Goal: Information Seeking & Learning: Learn about a topic

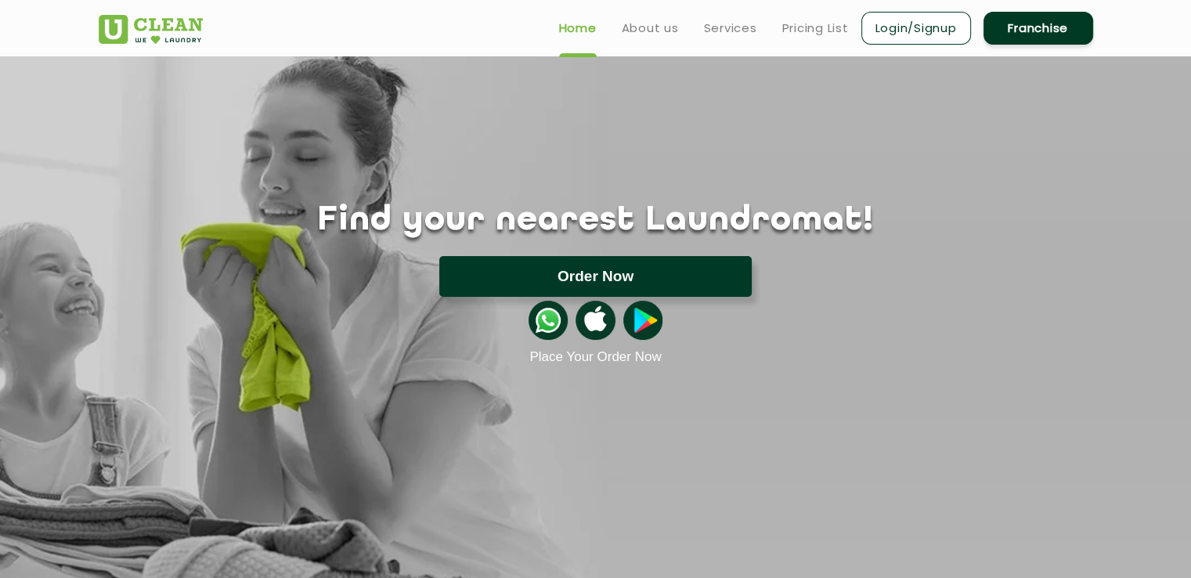
click at [635, 286] on button "Order Now" at bounding box center [595, 276] width 312 height 41
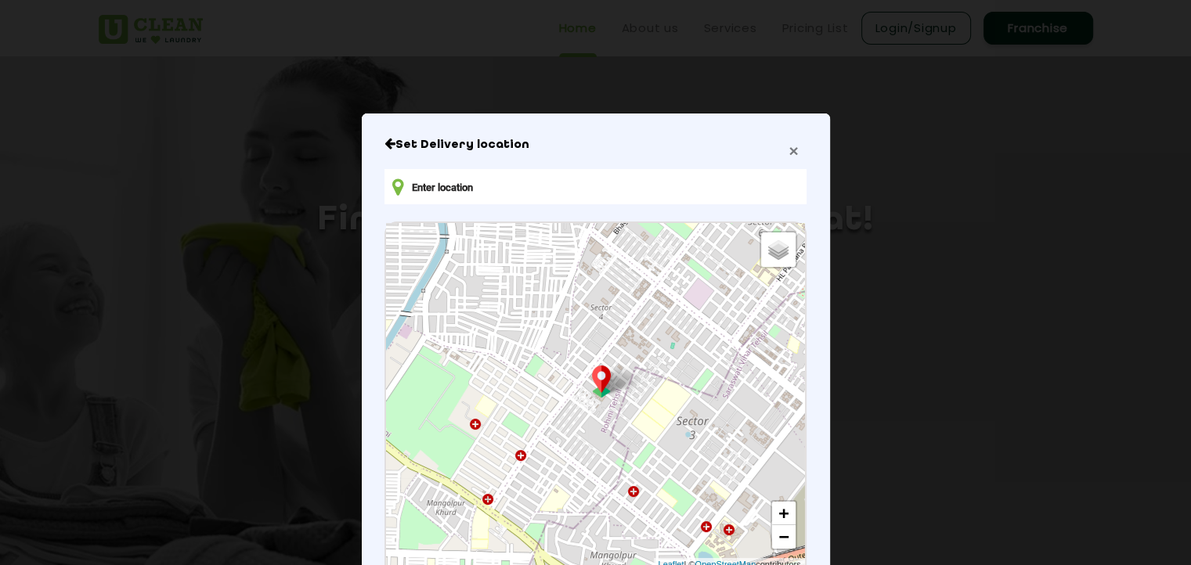
click at [792, 157] on span "×" at bounding box center [792, 151] width 9 height 18
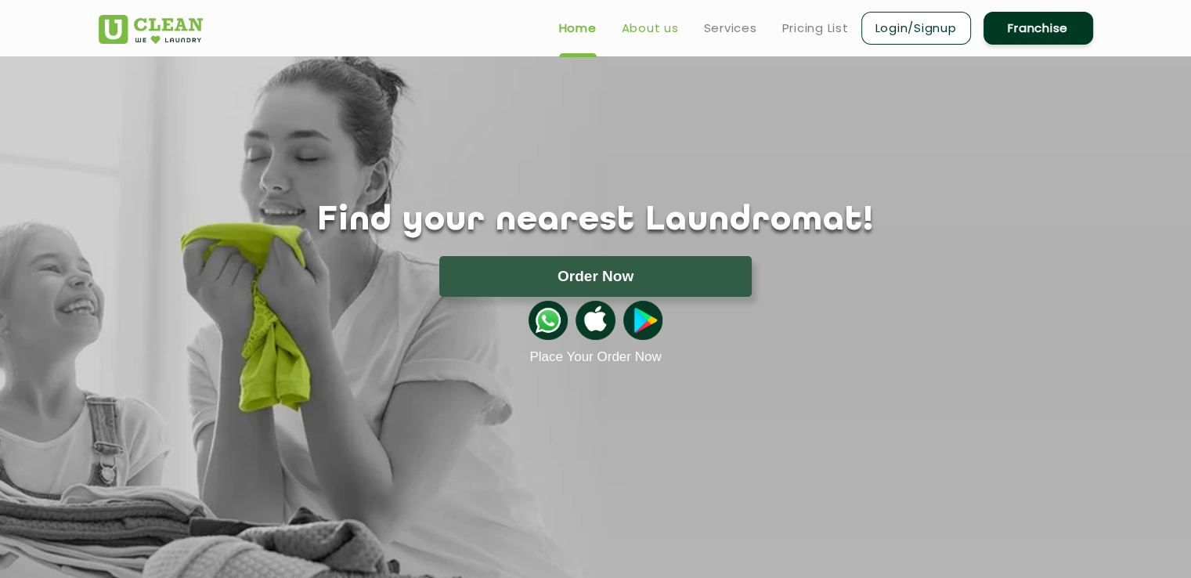
click at [657, 26] on link "About us" at bounding box center [650, 28] width 57 height 19
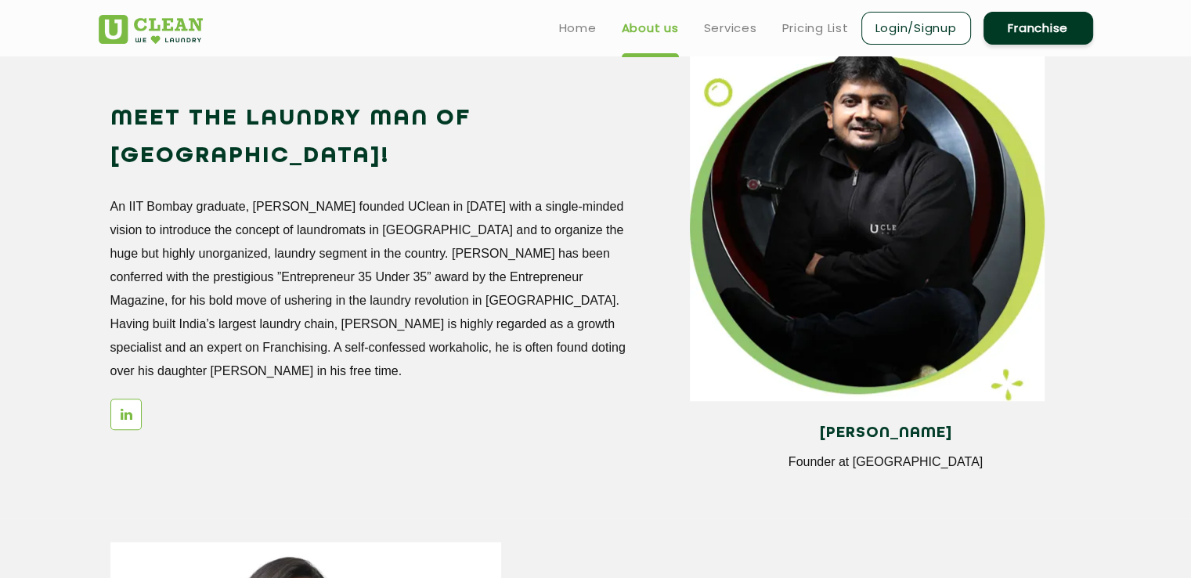
scroll to position [1360, 0]
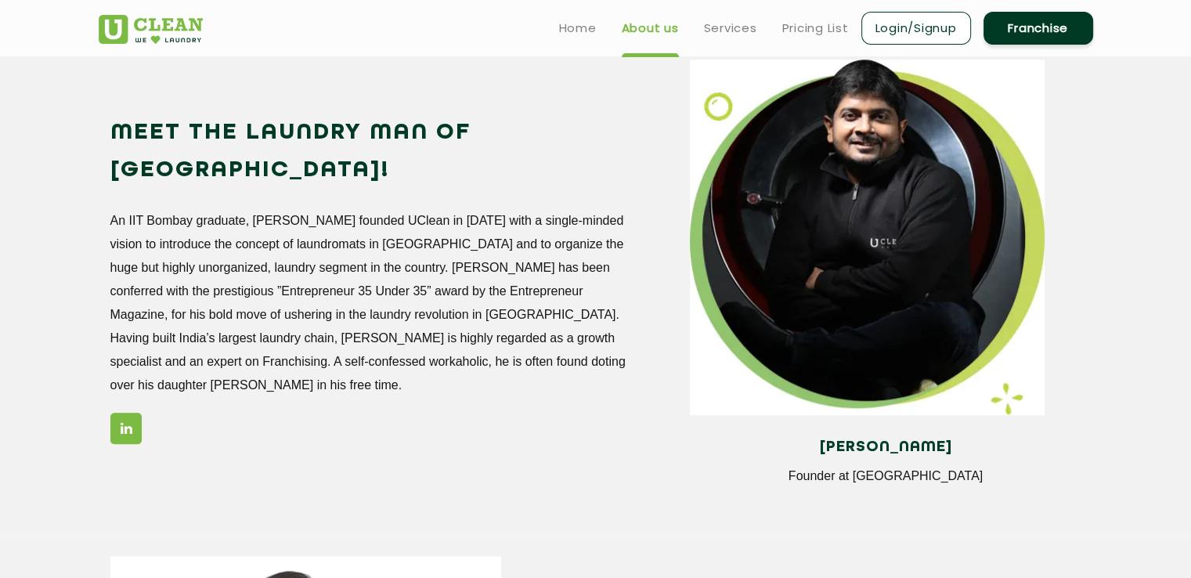
click at [125, 421] on icon at bounding box center [127, 427] width 12 height 13
click at [175, 229] on p "An IIT Bombay graduate, [PERSON_NAME] founded UClean in [DATE] with a single-mi…" at bounding box center [368, 303] width 517 height 188
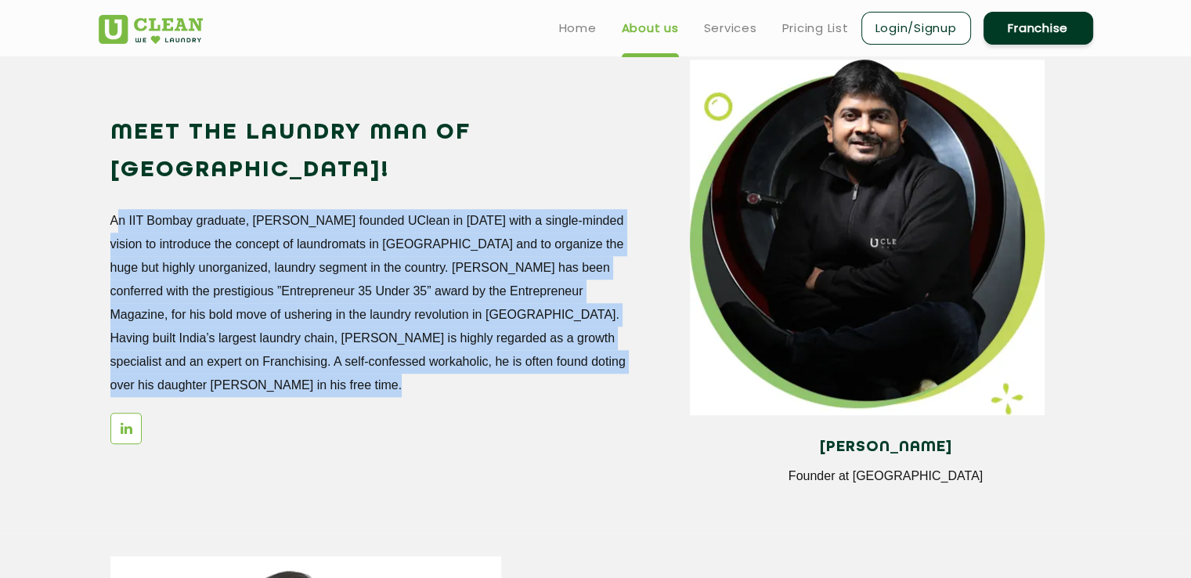
click at [175, 229] on p "An IIT Bombay graduate, [PERSON_NAME] founded UClean in [DATE] with a single-mi…" at bounding box center [368, 303] width 517 height 188
click at [427, 239] on p "An IIT Bombay graduate, [PERSON_NAME] founded UClean in [DATE] with a single-mi…" at bounding box center [368, 303] width 517 height 188
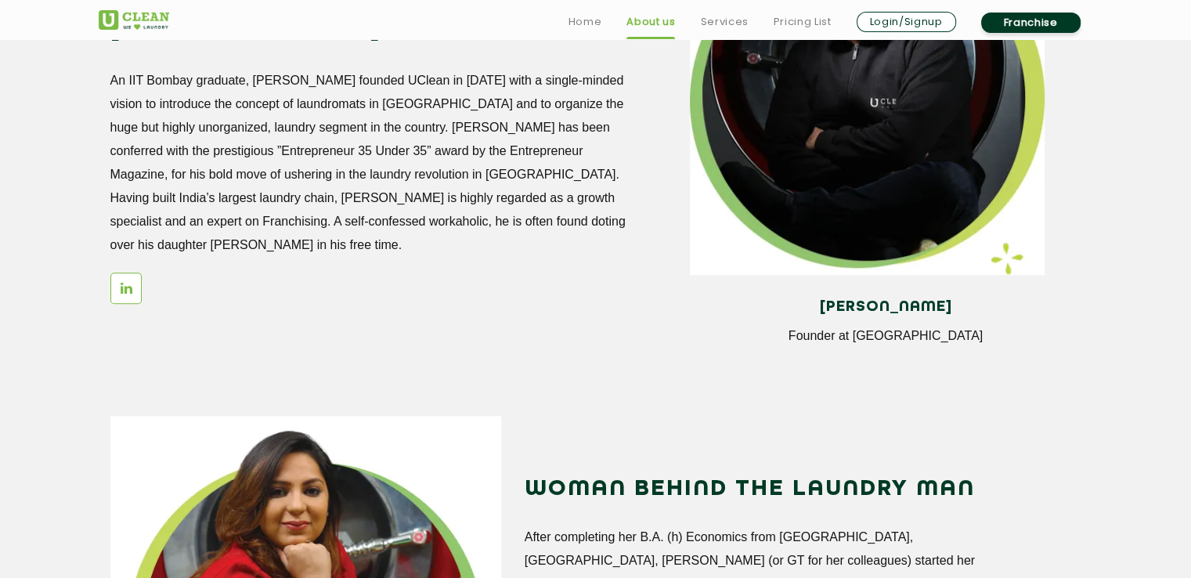
scroll to position [1751, 0]
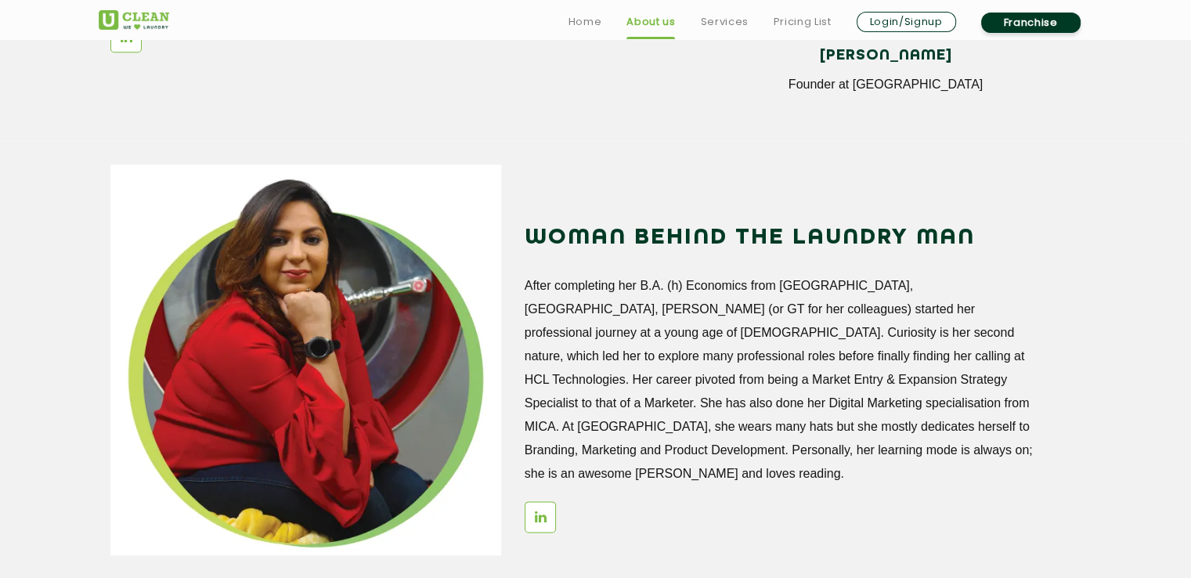
click at [650, 287] on p "After completing her B.A. (h) Economics from [GEOGRAPHIC_DATA], [GEOGRAPHIC_DAT…" at bounding box center [782, 379] width 517 height 211
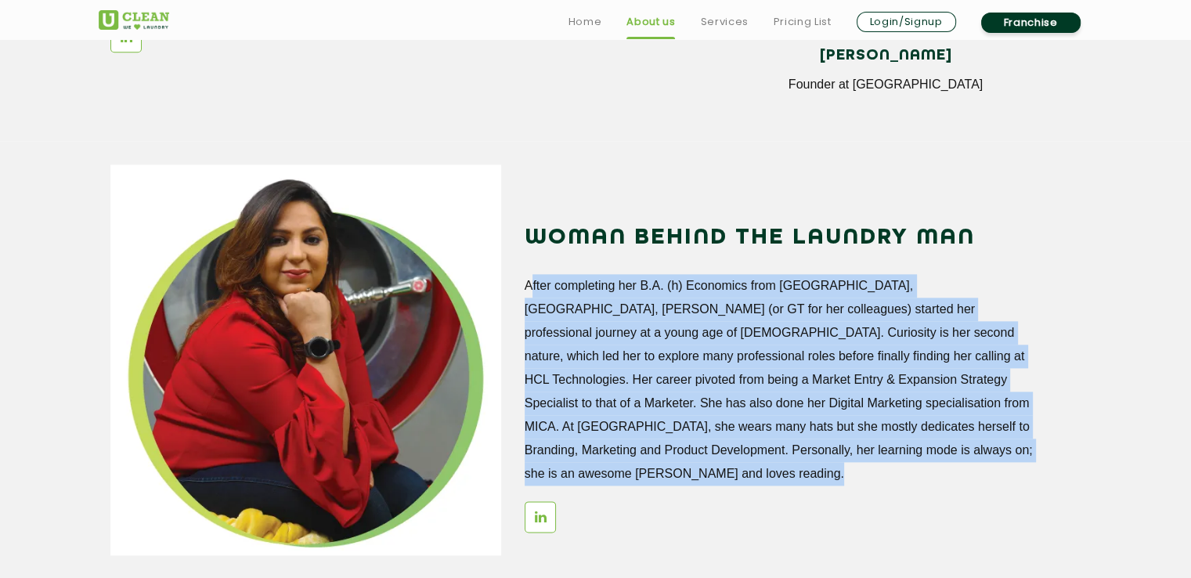
click at [650, 287] on p "After completing her B.A. (h) Economics from [GEOGRAPHIC_DATA], [GEOGRAPHIC_DAT…" at bounding box center [782, 379] width 517 height 211
click at [895, 295] on p "After completing her B.A. (h) Economics from [GEOGRAPHIC_DATA], [GEOGRAPHIC_DAT…" at bounding box center [782, 379] width 517 height 211
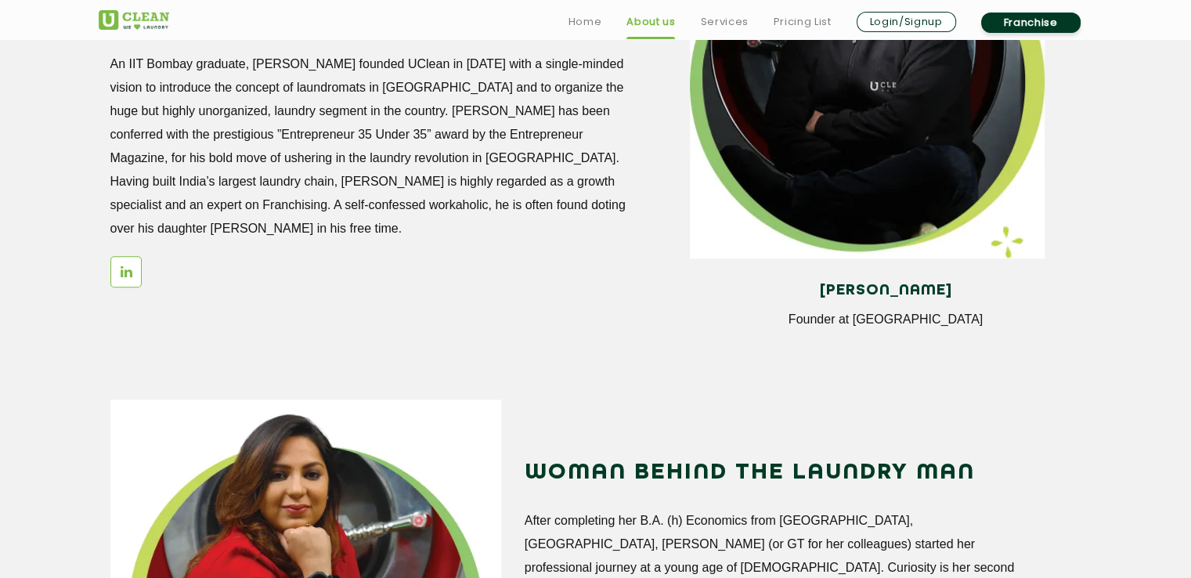
scroll to position [1829, 0]
